Goal: Complete Application Form: Complete application form

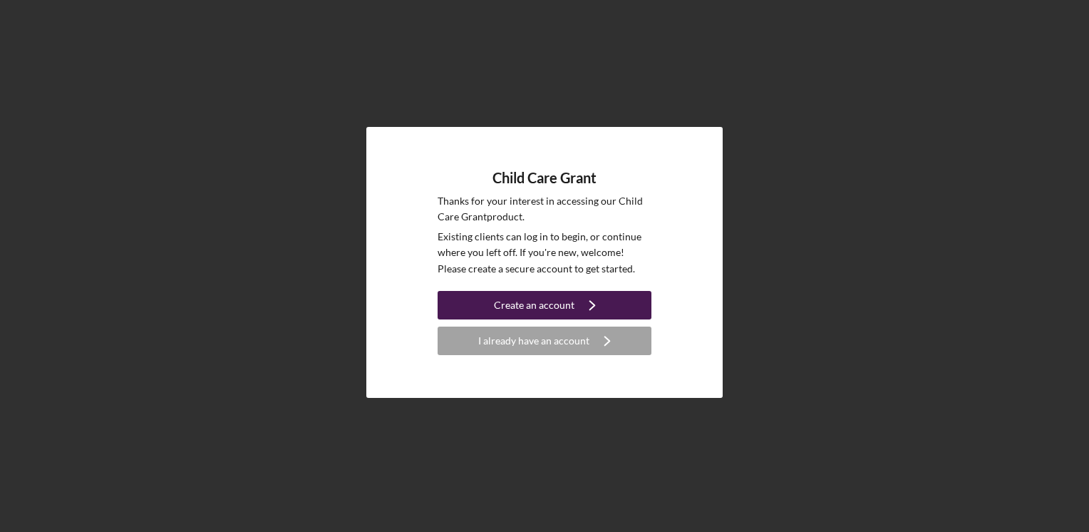
click at [563, 307] on div "Create an account" at bounding box center [534, 305] width 81 height 29
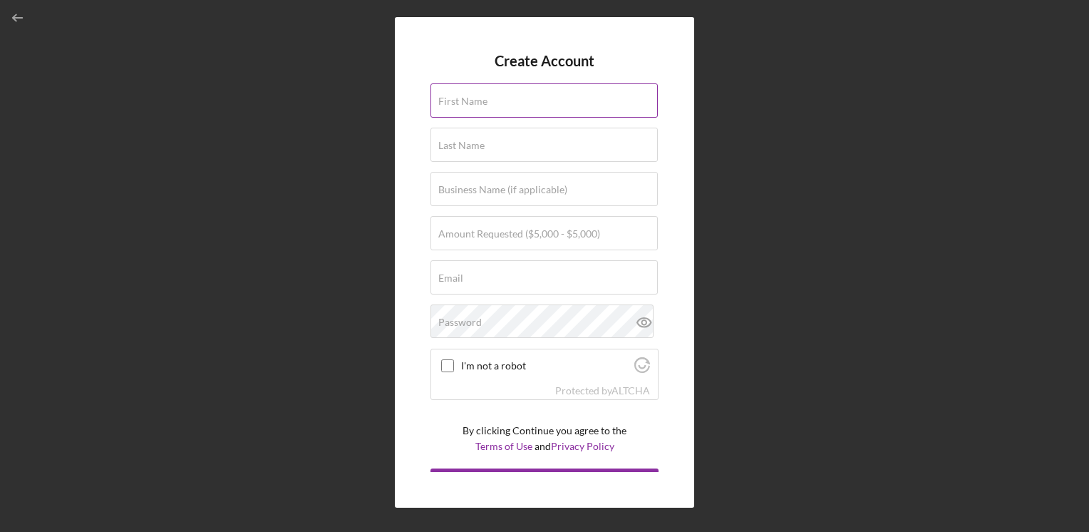
click at [476, 106] on label "First Name" at bounding box center [462, 101] width 49 height 11
click at [476, 106] on input "First Name" at bounding box center [544, 100] width 227 height 34
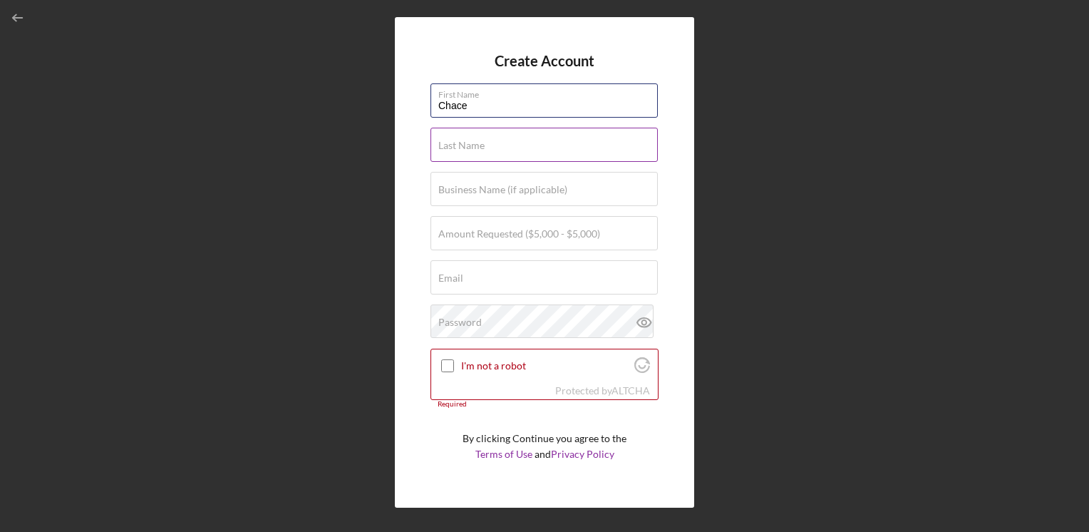
type input "[PERSON_NAME]"
type input "Moist"
type input "[EMAIL_ADDRESS][DOMAIN_NAME]"
type input "[PERSON_NAME]"
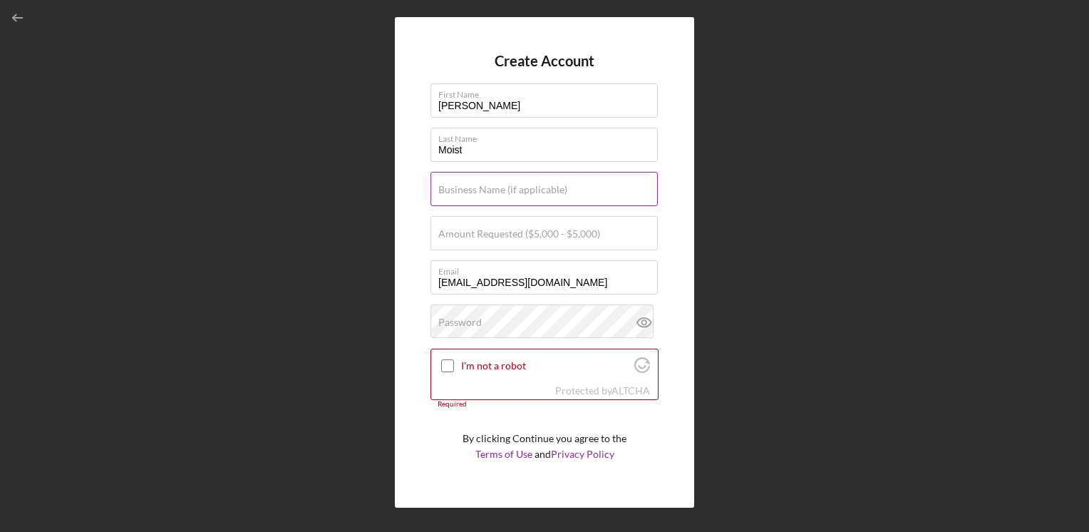
click at [498, 193] on label "Business Name (if applicable)" at bounding box center [502, 189] width 129 height 11
click at [498, 193] on input "Business Name (if applicable)" at bounding box center [544, 189] width 227 height 34
type input "100 Acre [PERSON_NAME] Country Childcare"
click at [328, 280] on div "Create Account First Name [PERSON_NAME] Last Name Moist Business Name (if appli…" at bounding box center [544, 262] width 1075 height 525
click at [540, 238] on label "Amount Requested ($5,000 - $5,000)" at bounding box center [519, 233] width 162 height 11
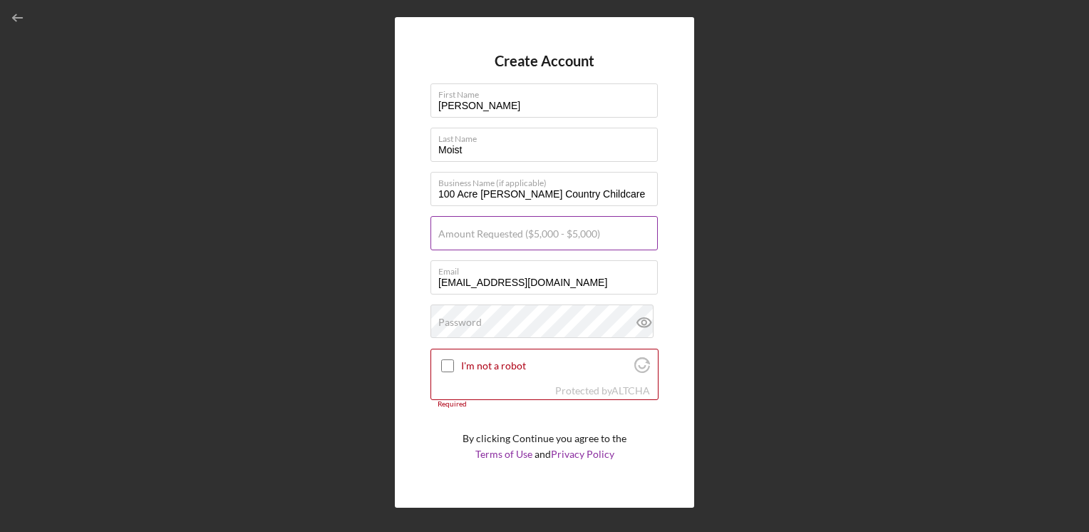
click at [540, 238] on input "Amount Requested ($5,000 - $5,000)" at bounding box center [544, 233] width 227 height 34
type input "$1"
drag, startPoint x: 504, startPoint y: 241, endPoint x: 416, endPoint y: 242, distance: 87.7
click at [419, 241] on div "Create Account First Name [PERSON_NAME] Last Name Moist Business Name (if appli…" at bounding box center [544, 262] width 299 height 491
type input "$5,000"
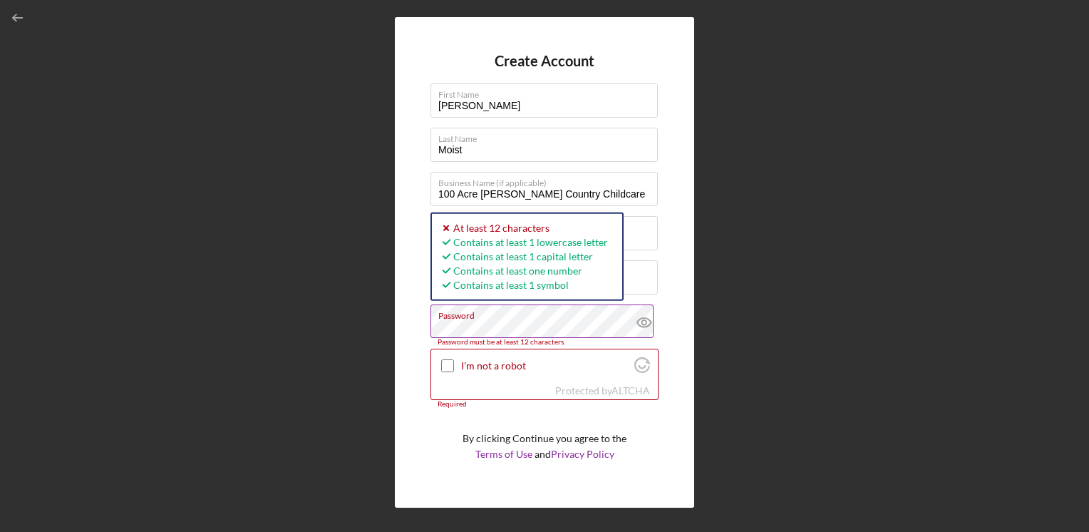
click at [414, 329] on div "Create Account First Name [PERSON_NAME] Last Name Moist Business Name (if appli…" at bounding box center [544, 262] width 299 height 491
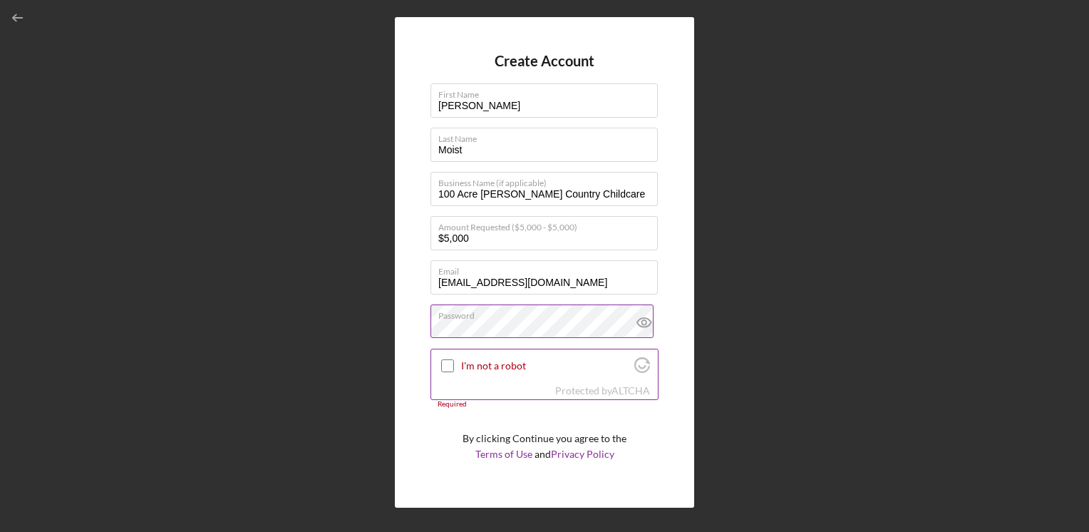
click at [451, 369] on input "I'm not a robot" at bounding box center [447, 365] width 13 height 13
checkbox input "true"
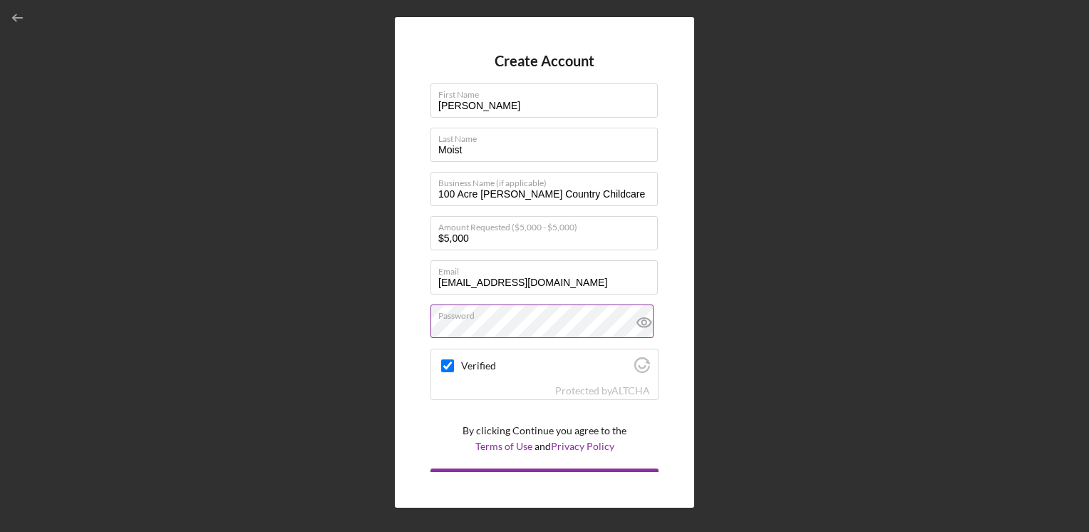
scroll to position [25, 0]
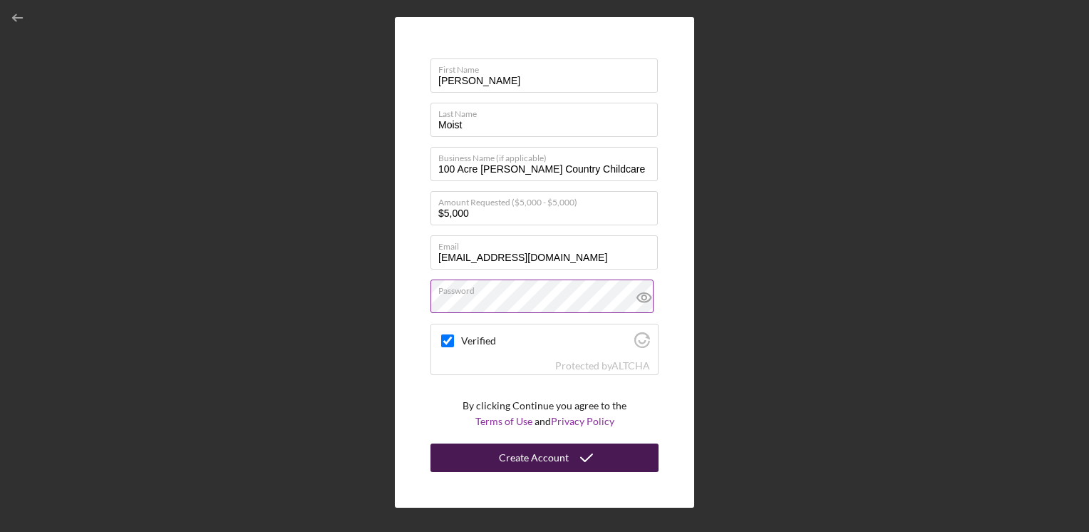
click at [536, 464] on div "Create Account" at bounding box center [534, 457] width 70 height 29
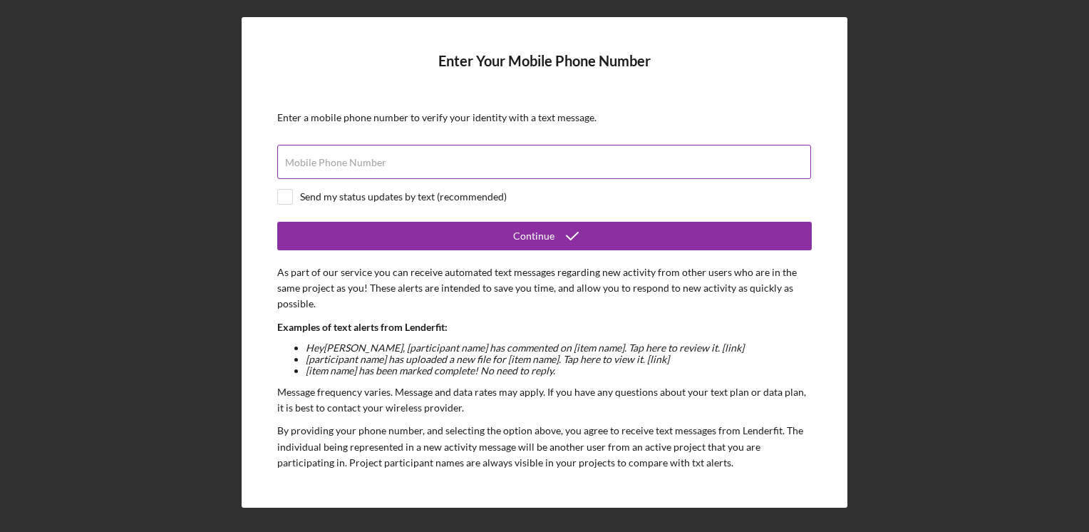
click at [348, 154] on div "Mobile Phone Number" at bounding box center [544, 163] width 535 height 36
type input "[PHONE_NUMBER]"
click at [290, 195] on input "checkbox" at bounding box center [285, 197] width 14 height 14
checkbox input "true"
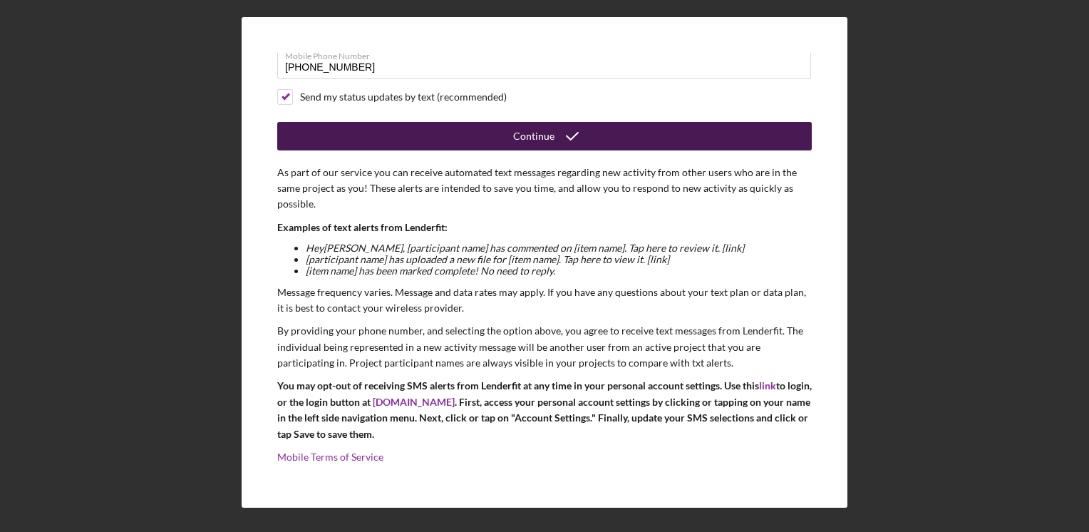
click at [640, 135] on button "Continue" at bounding box center [544, 136] width 535 height 29
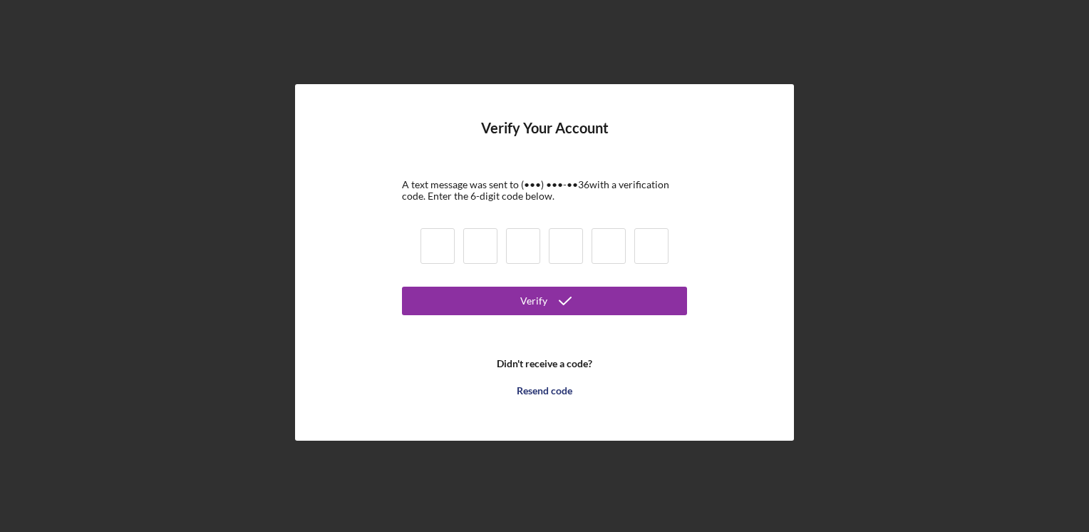
click at [443, 254] on input at bounding box center [438, 246] width 34 height 36
type input "8"
type input "9"
type input "8"
type input "2"
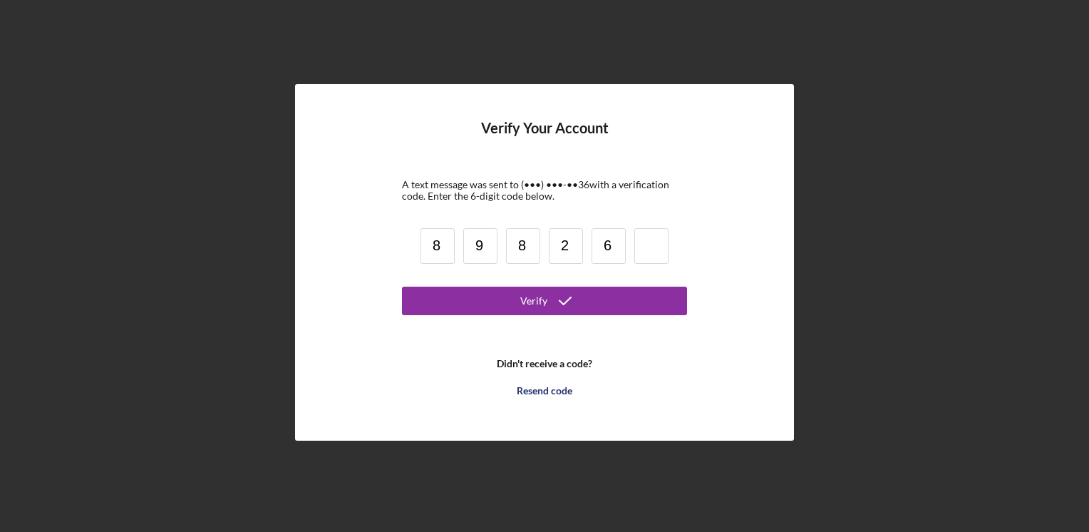
type input "6"
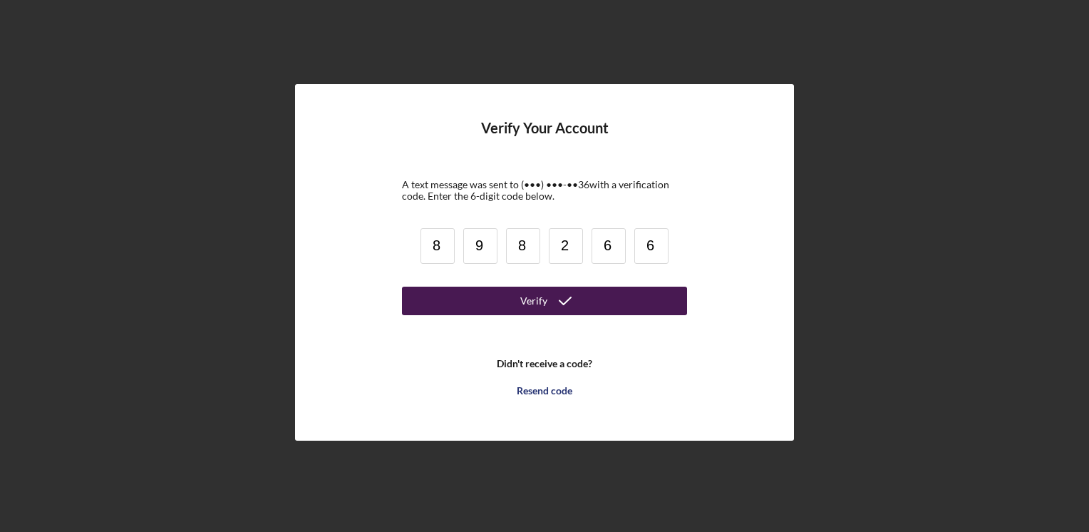
type input "6"
click at [490, 292] on button "Verify" at bounding box center [544, 301] width 285 height 29
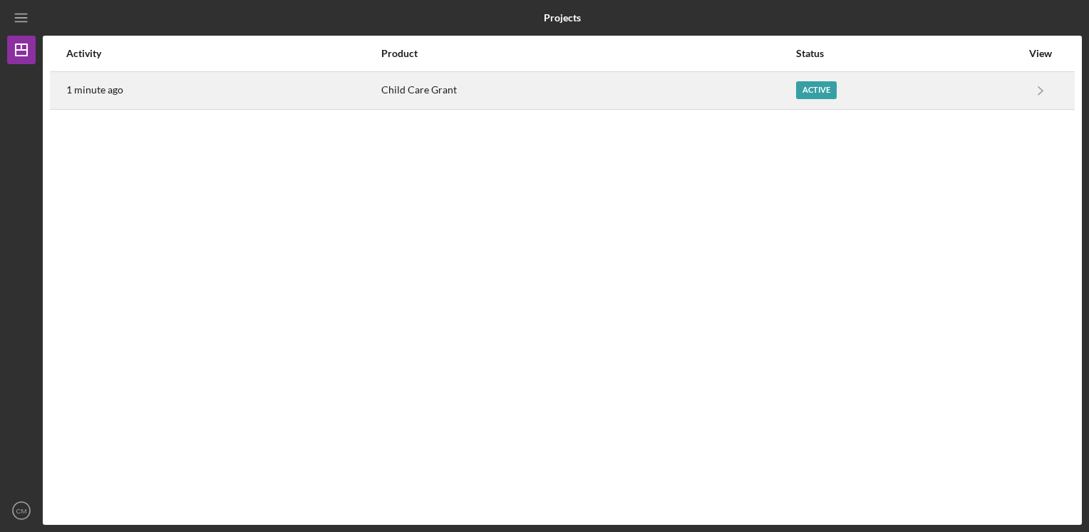
click at [535, 78] on div "Child Care Grant" at bounding box center [588, 91] width 414 height 36
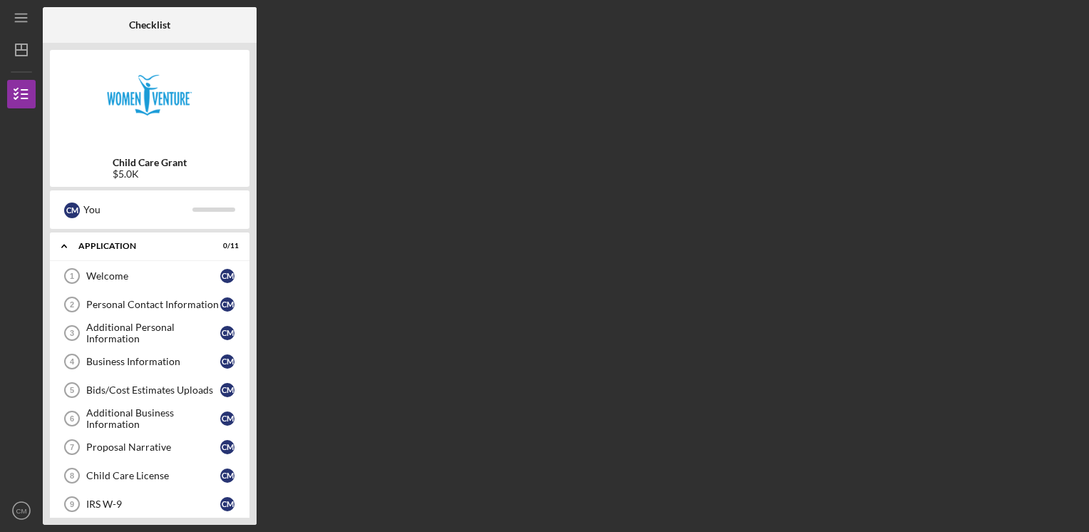
click at [560, 175] on div "Checklist Child Care Grant $5.0K C M You Icon/Expander Application 0 / 11 Welco…" at bounding box center [563, 266] width 1040 height 518
click at [148, 252] on div "Icon/Expander Application 0 / 11" at bounding box center [150, 246] width 200 height 29
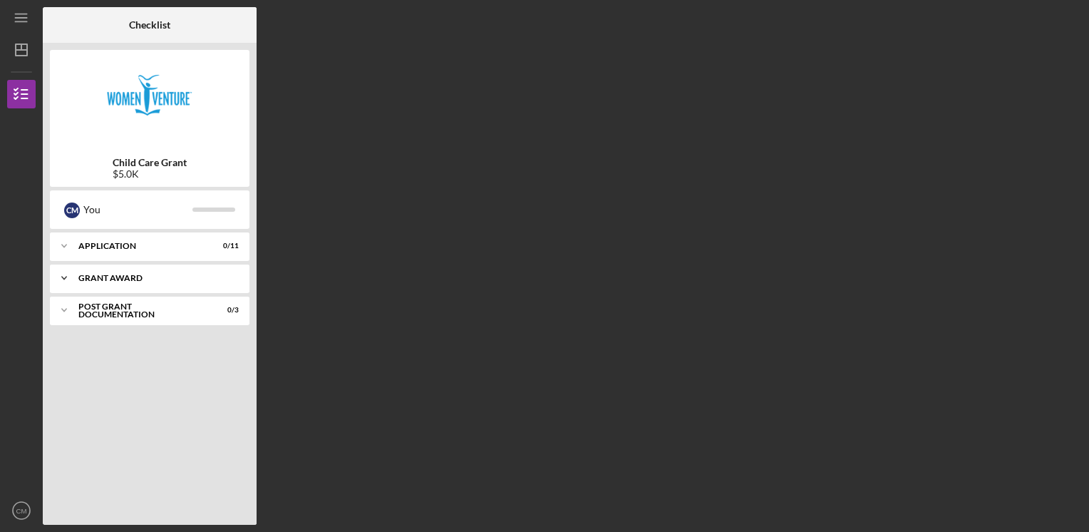
click at [143, 274] on div "Grant Award" at bounding box center [154, 278] width 153 height 9
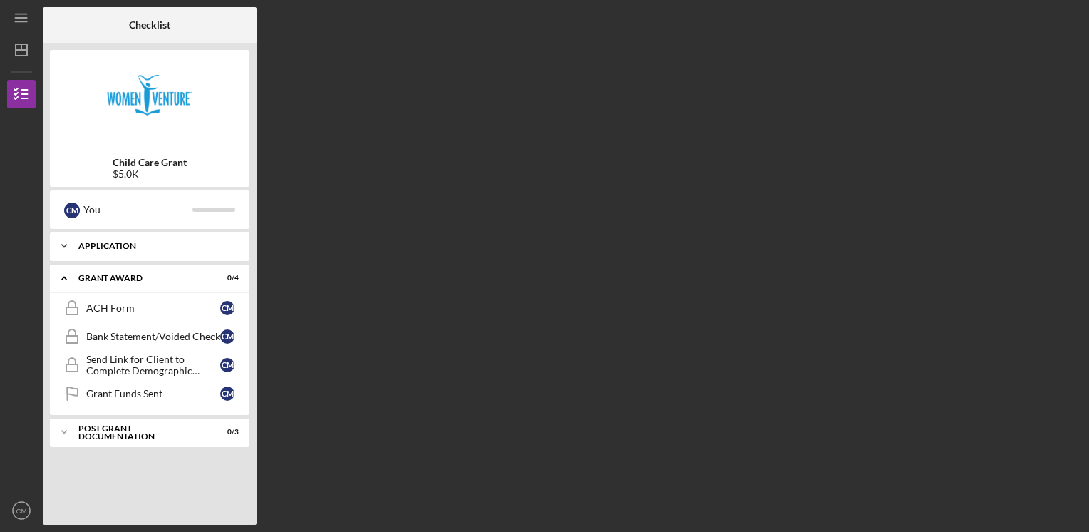
click at [134, 251] on div "Icon/Expander Application 0 / 11" at bounding box center [150, 246] width 200 height 29
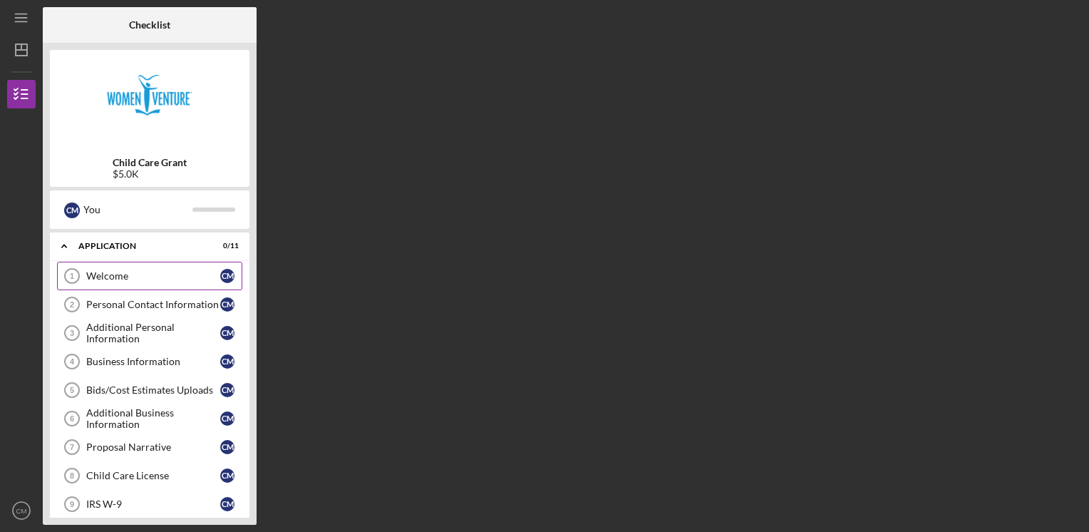
click at [114, 273] on div "Welcome" at bounding box center [153, 275] width 134 height 11
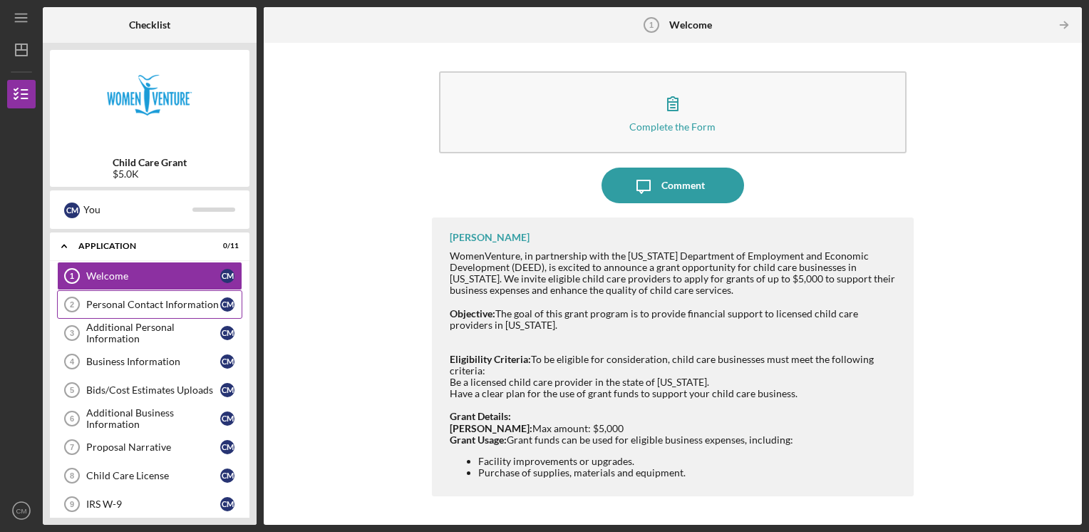
click at [183, 309] on div "Personal Contact Information" at bounding box center [153, 304] width 134 height 11
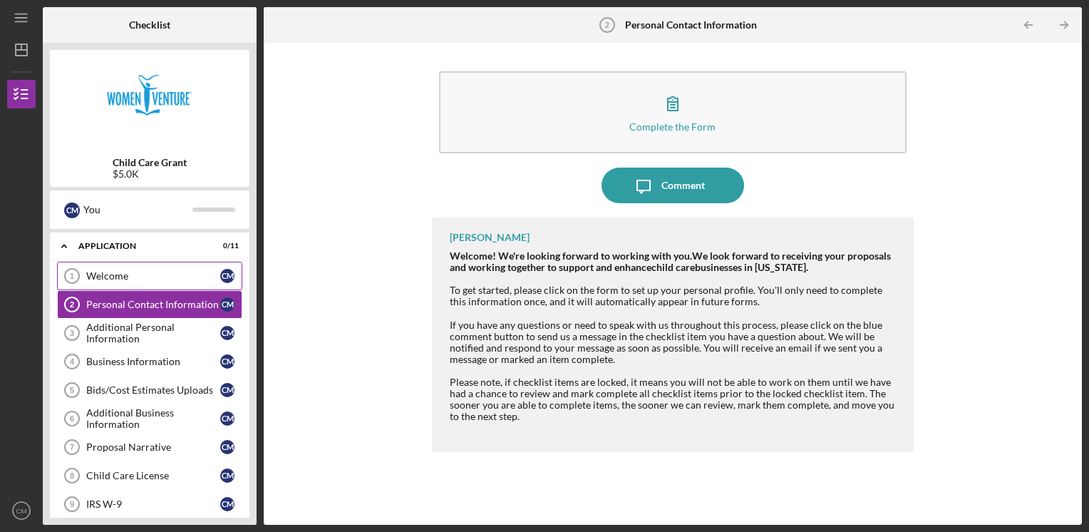
click at [90, 275] on div "Welcome" at bounding box center [153, 275] width 134 height 11
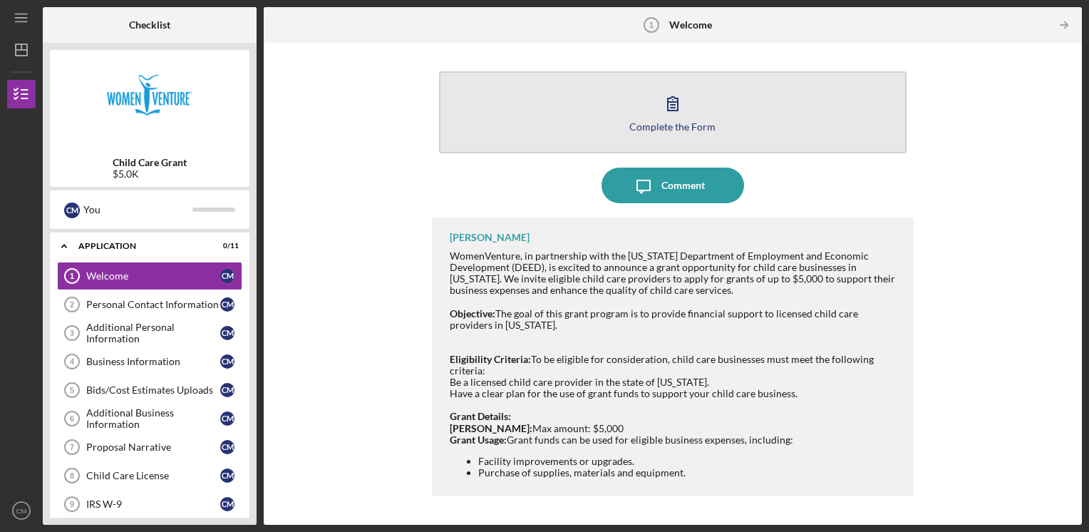
click at [702, 106] on button "Complete the Form Form" at bounding box center [673, 112] width 468 height 82
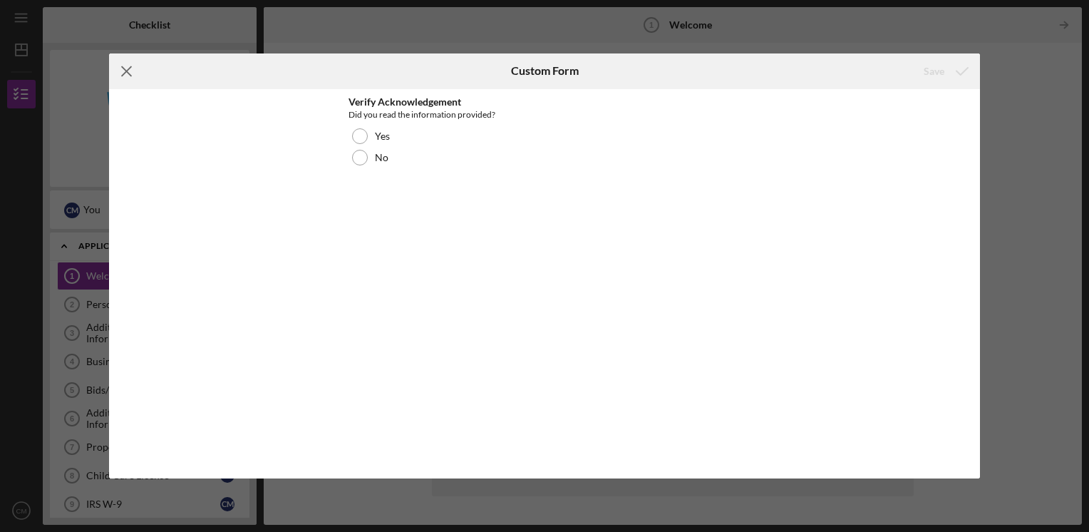
click at [134, 68] on icon "Icon/Menu Close" at bounding box center [127, 71] width 36 height 36
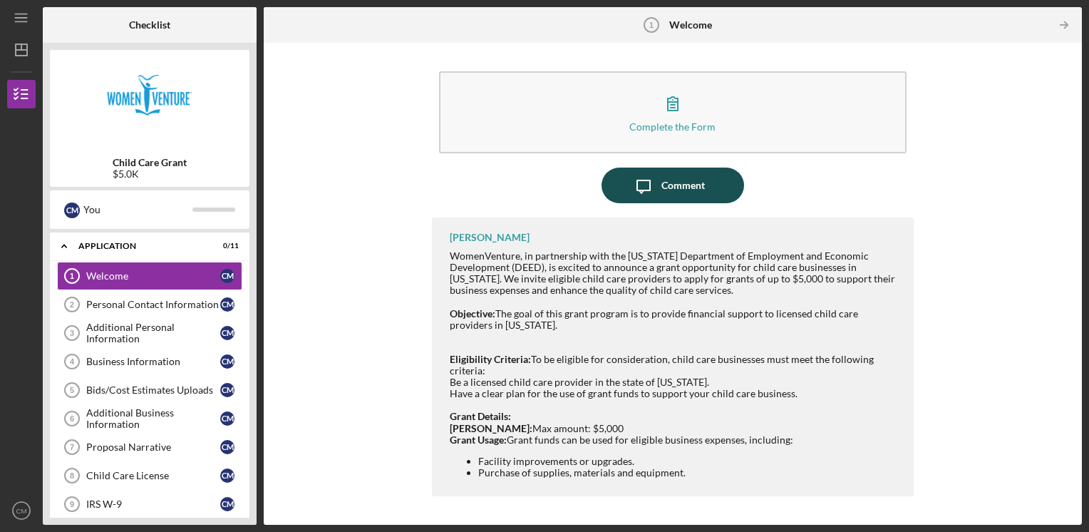
click at [673, 187] on div "Comment" at bounding box center [683, 186] width 43 height 36
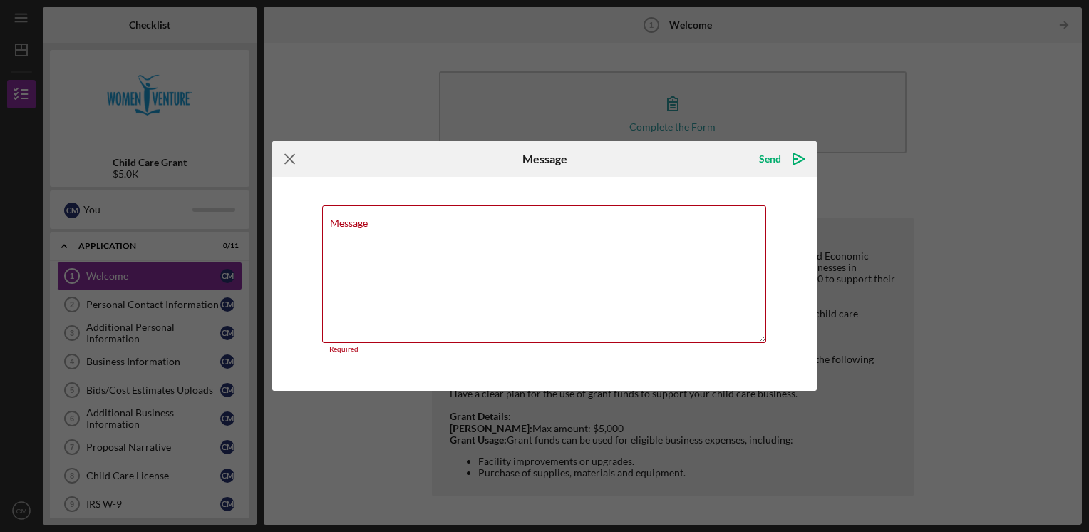
click at [285, 168] on icon "Icon/Menu Close" at bounding box center [290, 159] width 36 height 36
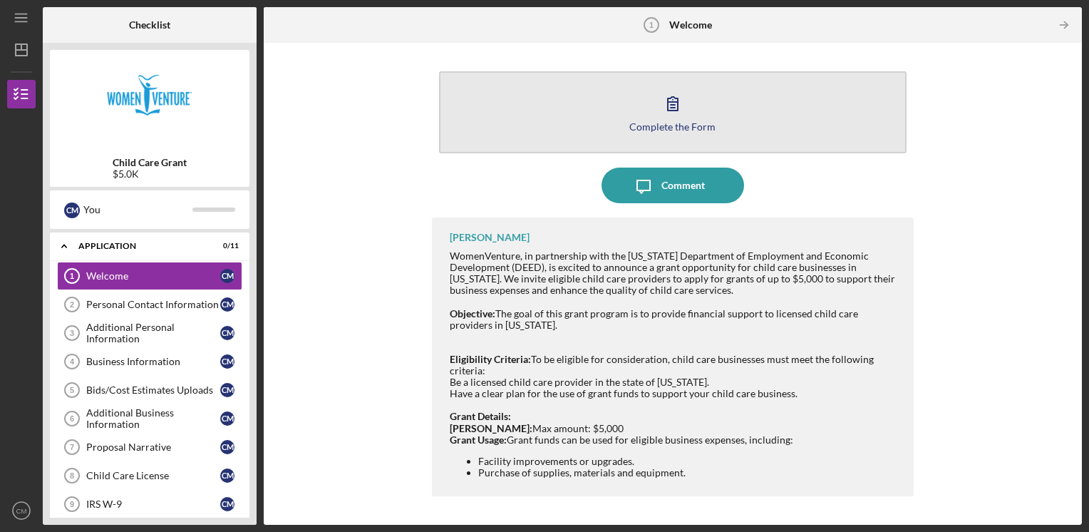
click at [671, 123] on div "Complete the Form" at bounding box center [673, 126] width 86 height 11
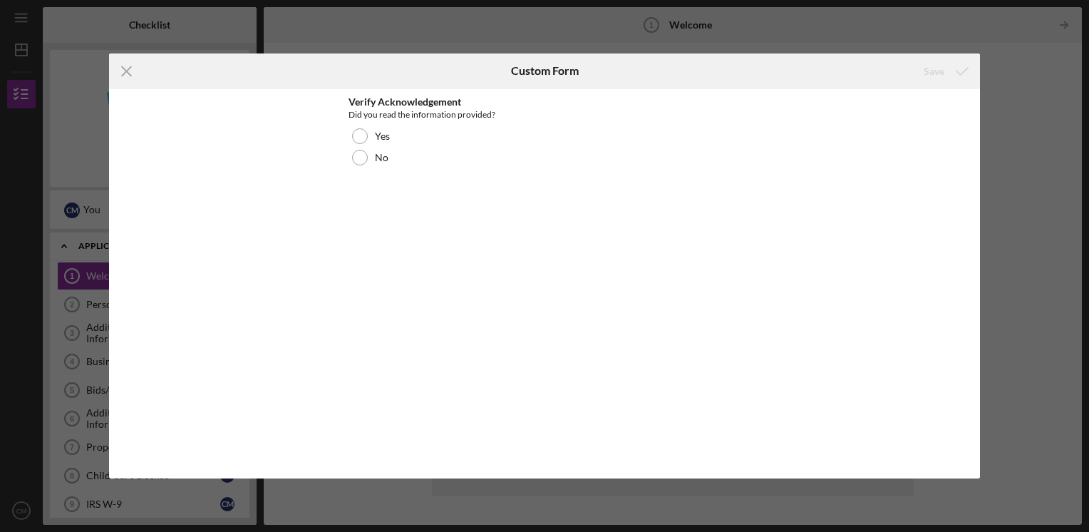
click at [123, 70] on icon "Icon/Menu Close" at bounding box center [127, 71] width 36 height 36
